Goal: Information Seeking & Learning: Learn about a topic

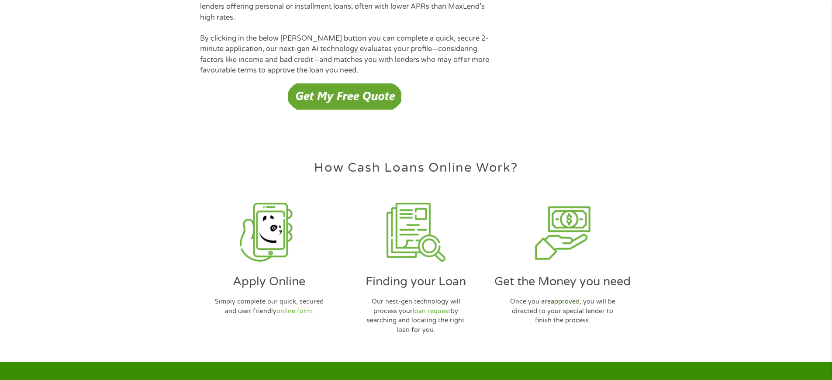
scroll to position [2525, 0]
